Goal: Check status

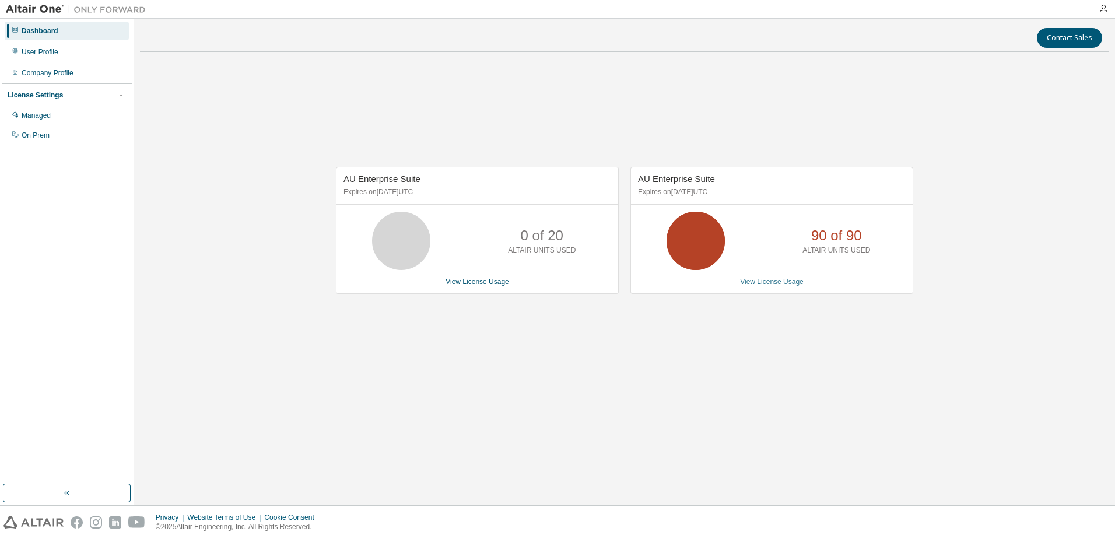
click at [760, 283] on link "View License Usage" at bounding box center [772, 282] width 64 height 8
click at [772, 281] on link "View License Usage" at bounding box center [772, 282] width 64 height 8
